Goal: Task Accomplishment & Management: Manage account settings

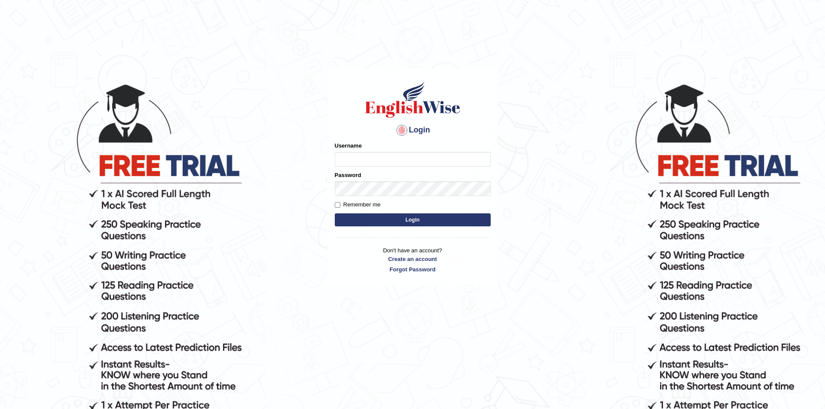
click at [371, 292] on div "Login Please fix the following errors: Username Password Remember me Login Don'…" at bounding box center [412, 245] width 173 height 409
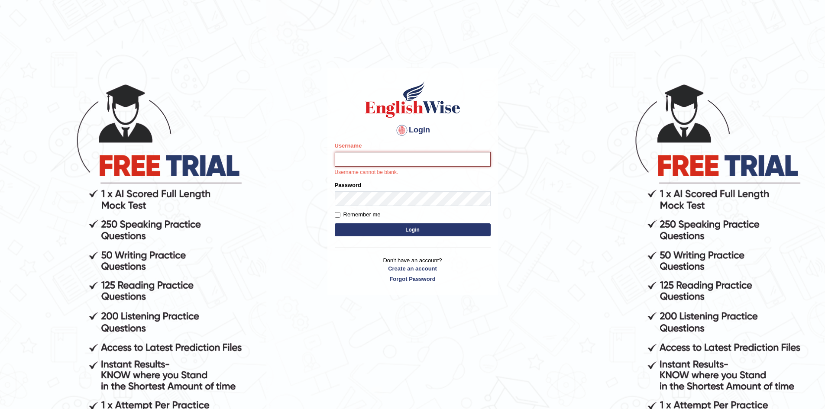
click at [412, 161] on input "Username" at bounding box center [413, 159] width 156 height 15
click at [517, 175] on body "Login Please fix the following errors: Username Username cannot be blank. Passw…" at bounding box center [412, 245] width 825 height 409
